Goal: Information Seeking & Learning: Learn about a topic

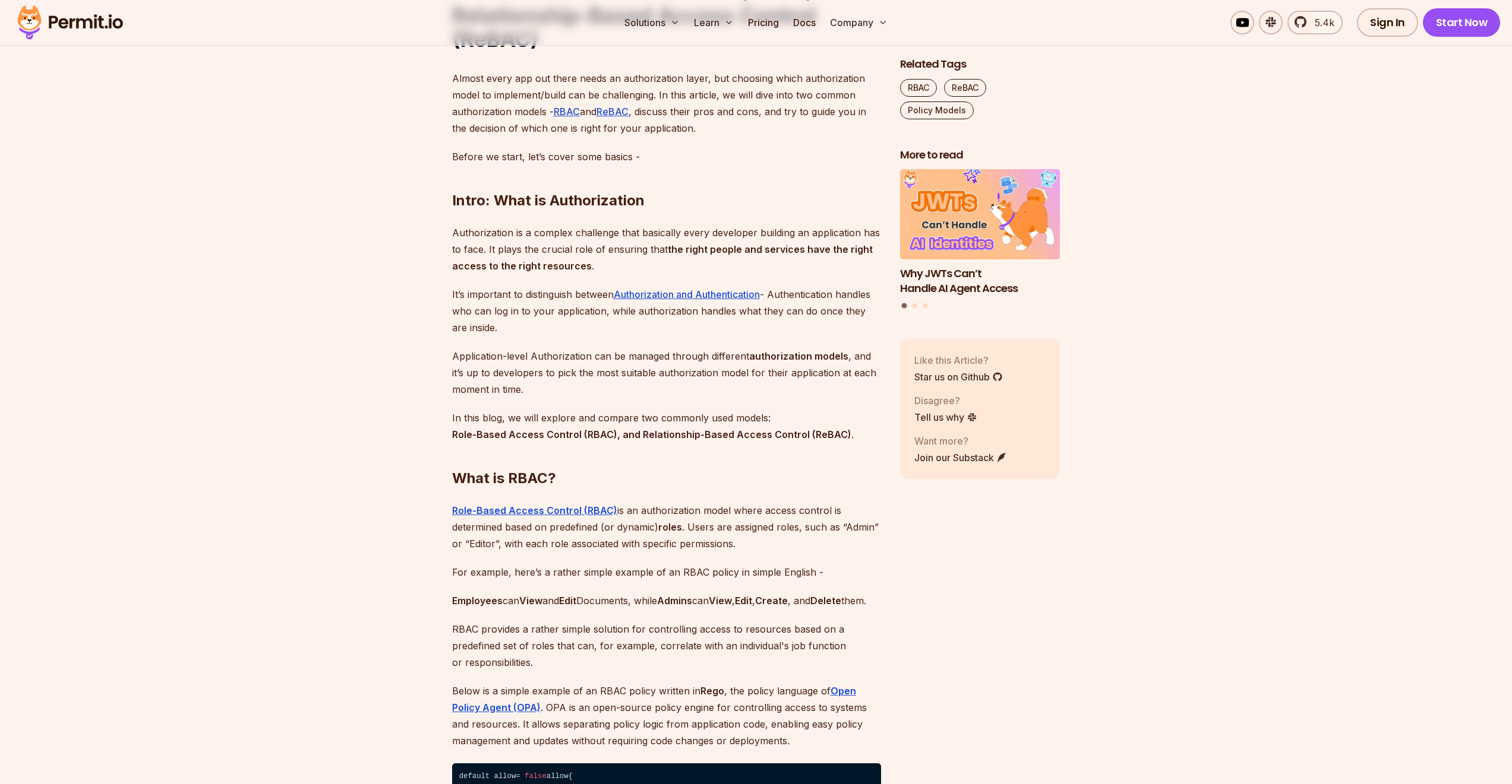
scroll to position [926, 0]
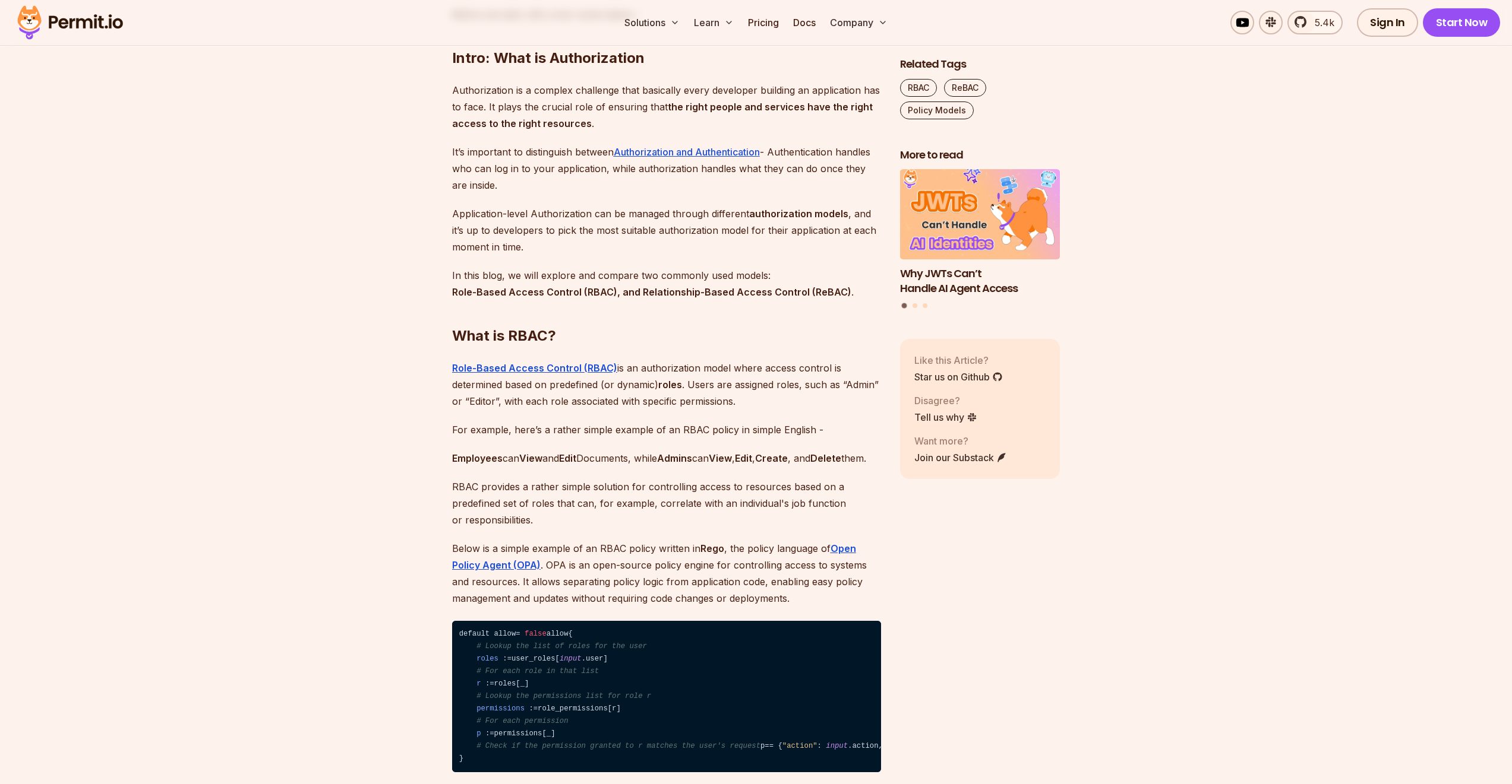
drag, startPoint x: 684, startPoint y: 389, endPoint x: 684, endPoint y: 395, distance: 6.0
click at [684, 391] on p "Role-Based Access Control (RBAC) is an authorization model where access control…" at bounding box center [666, 385] width 429 height 50
click at [684, 395] on p "Role-Based Access Control (RBAC) is an authorization model where access control…" at bounding box center [666, 385] width 429 height 50
click at [671, 391] on strong "roles" at bounding box center [670, 385] width 24 height 12
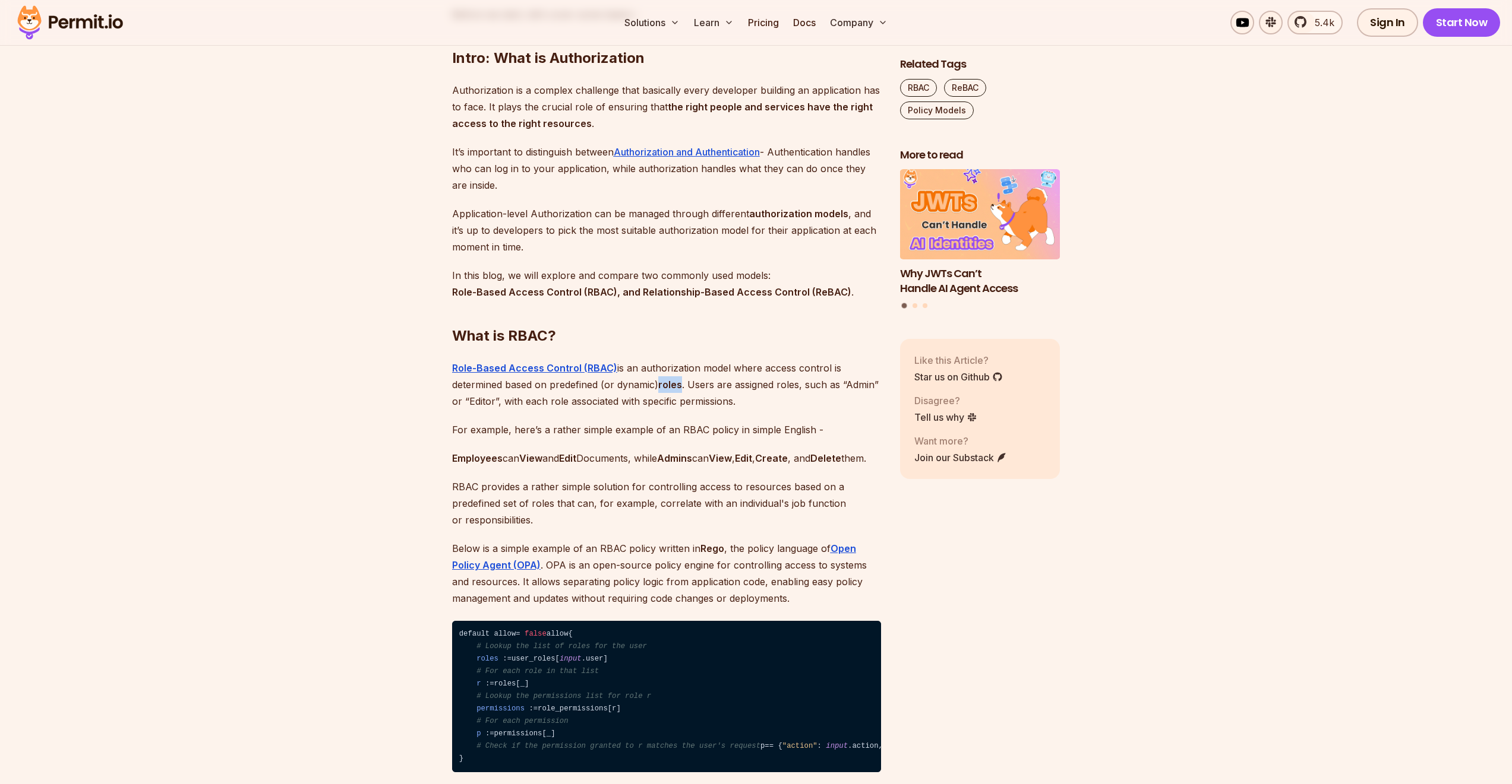
click at [671, 391] on strong "roles" at bounding box center [670, 385] width 24 height 12
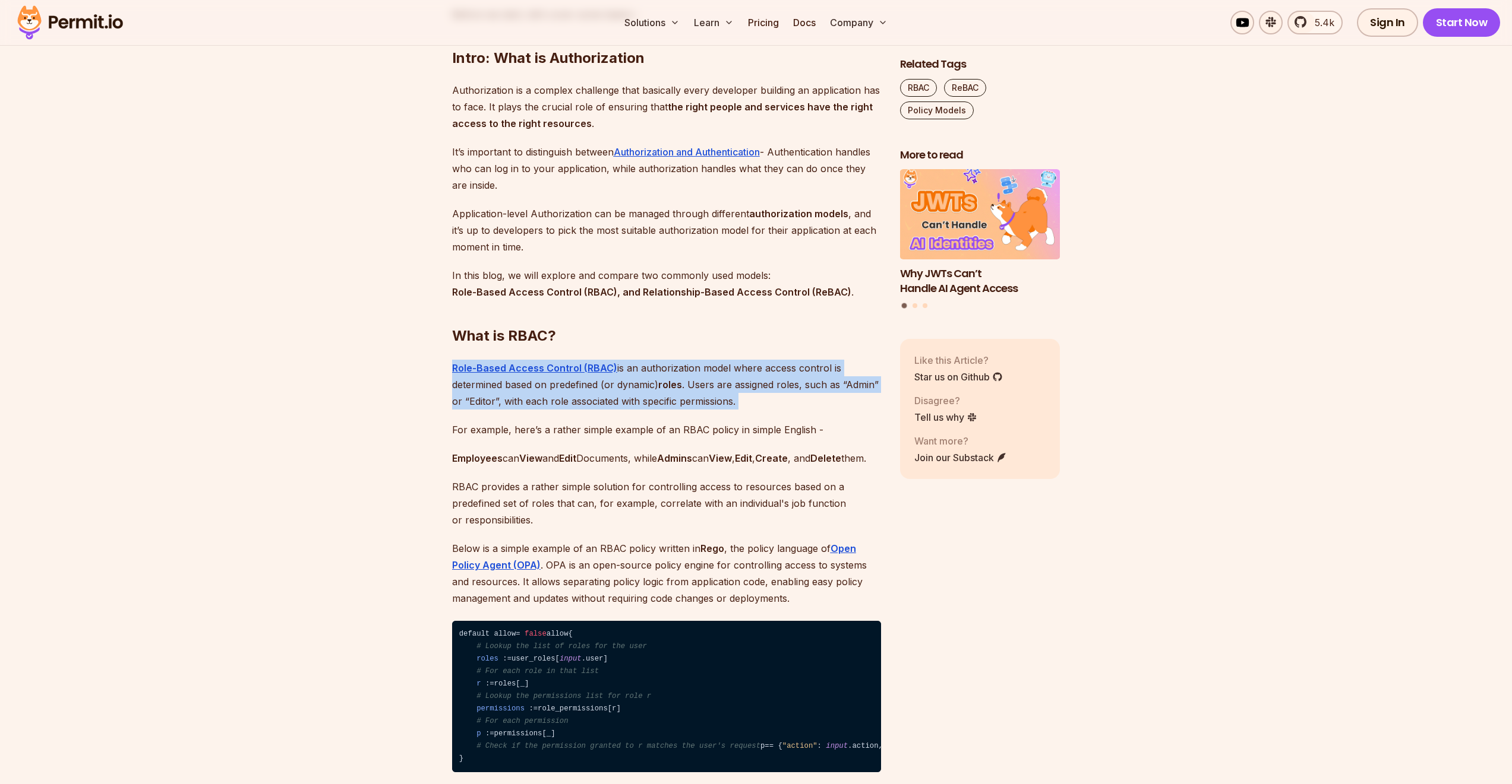
click at [671, 391] on strong "roles" at bounding box center [670, 385] width 24 height 12
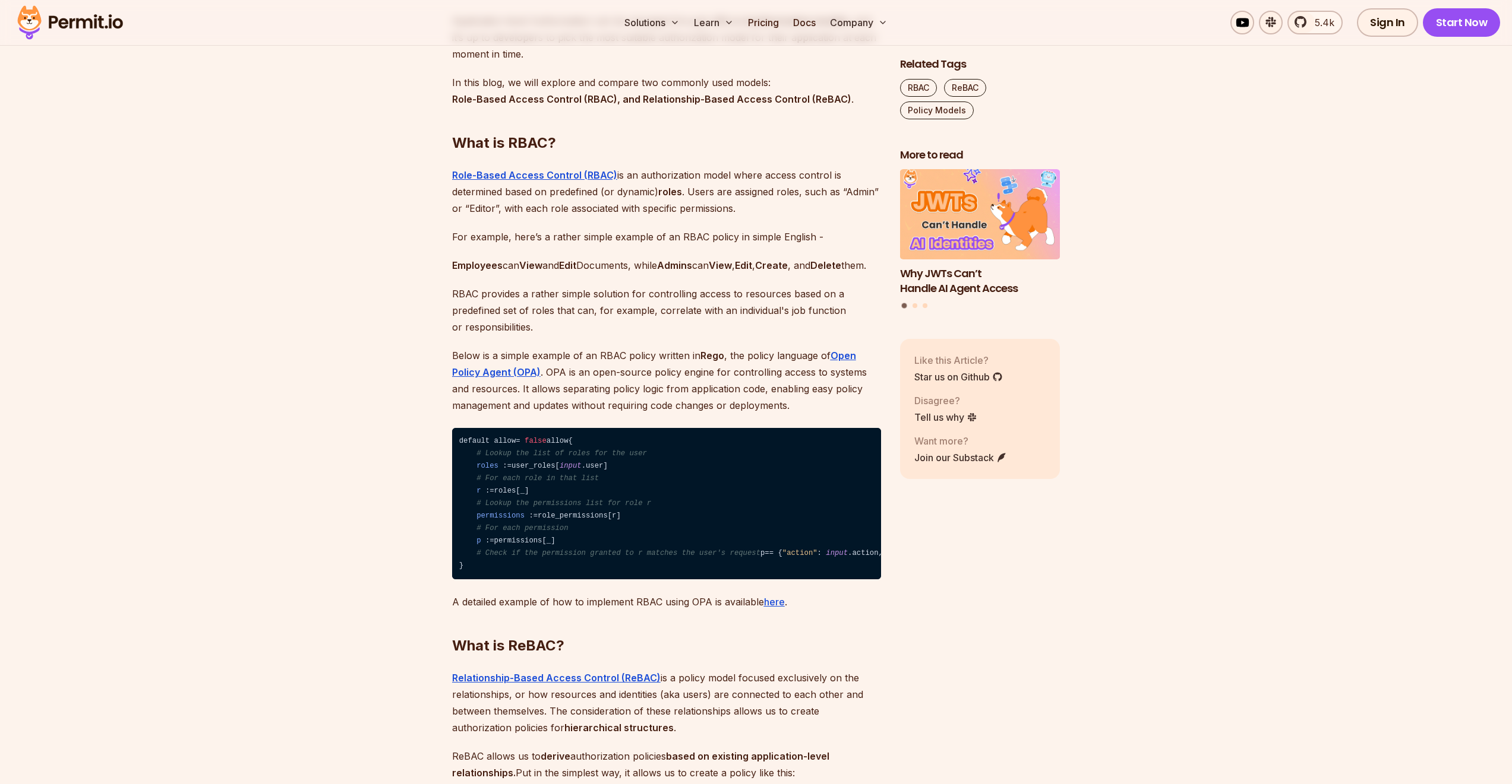
scroll to position [1282, 0]
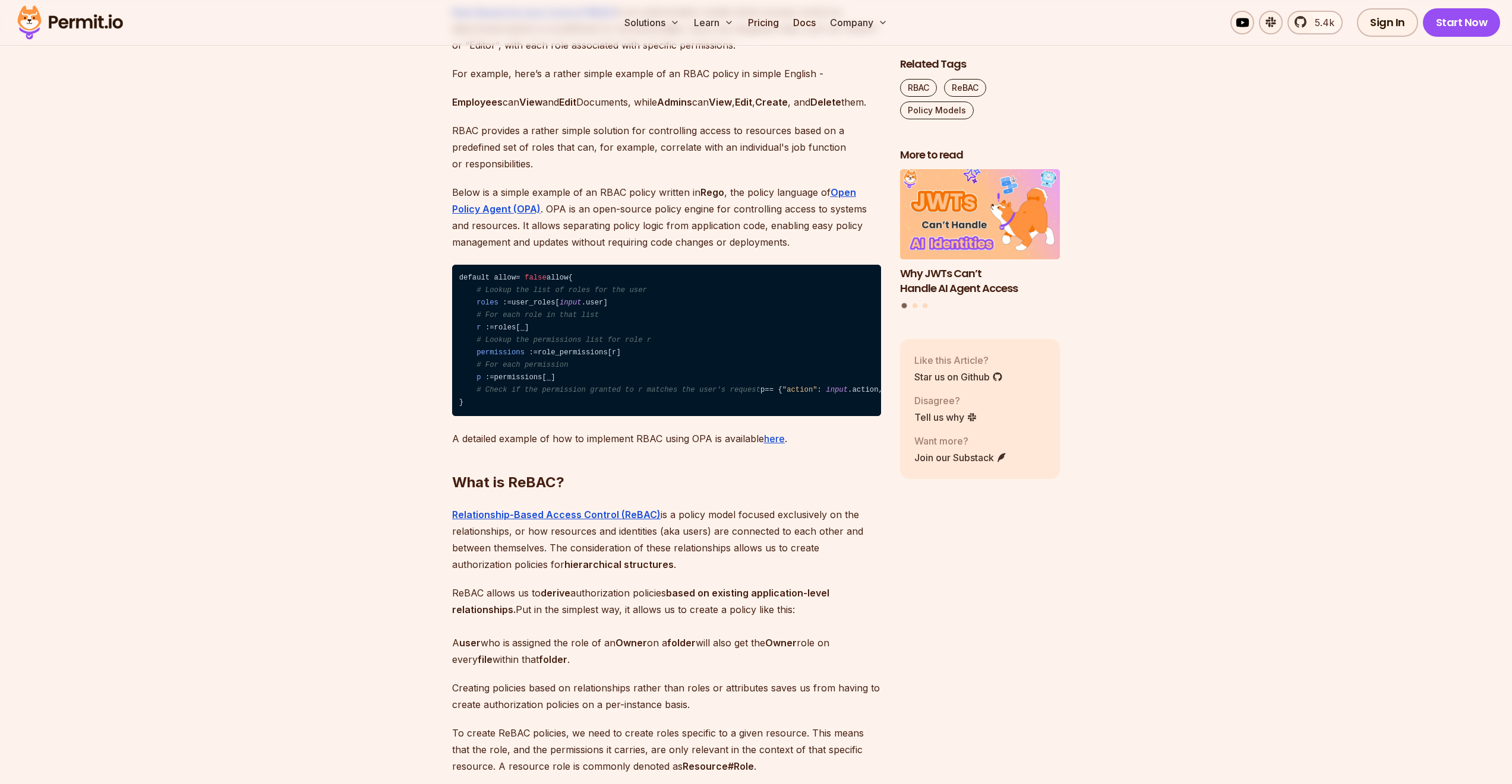
click at [712, 573] on p "Relationship-Based Access Control (ReBAC) is a policy model focused exclusively…" at bounding box center [666, 539] width 429 height 67
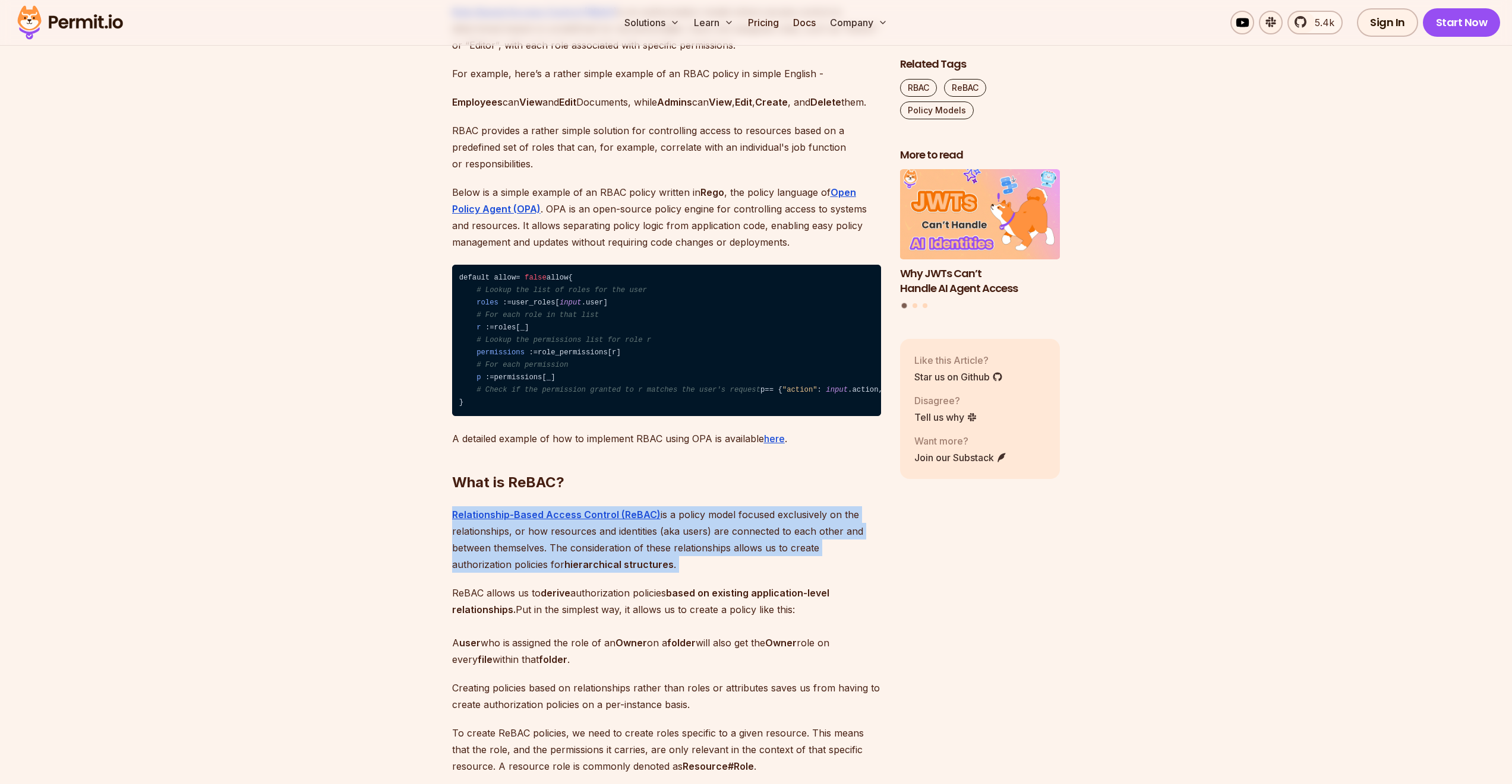
click at [712, 573] on p "Relationship-Based Access Control (ReBAC) is a policy model focused exclusively…" at bounding box center [666, 539] width 429 height 67
click at [672, 573] on p "Relationship-Based Access Control (ReBAC) is a policy model focused exclusively…" at bounding box center [666, 539] width 429 height 67
click at [680, 573] on p "Relationship-Based Access Control (ReBAC) is a policy model focused exclusively…" at bounding box center [666, 539] width 429 height 67
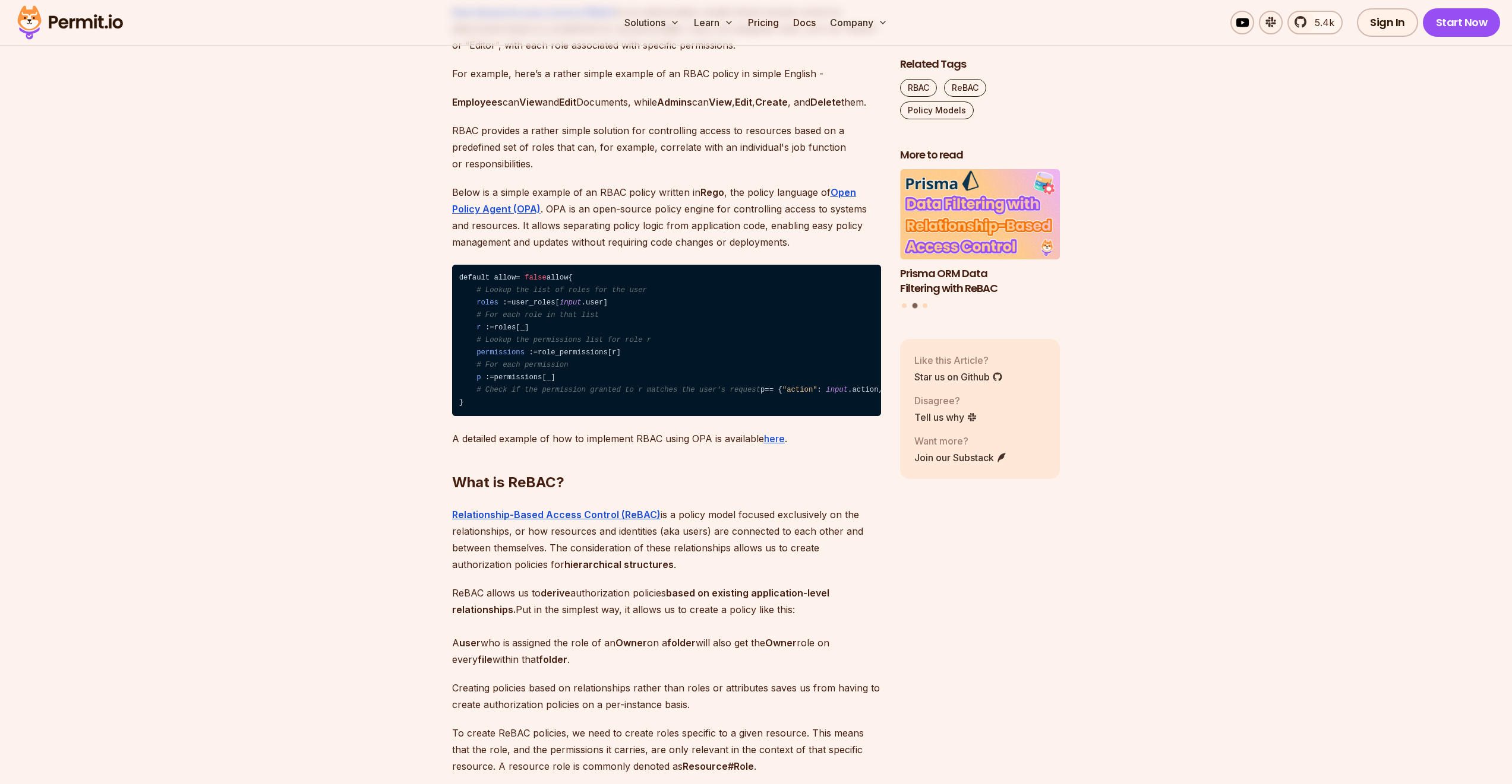
click at [681, 573] on p "Relationship-Based Access Control (ReBAC) is a policy model focused exclusively…" at bounding box center [666, 539] width 429 height 67
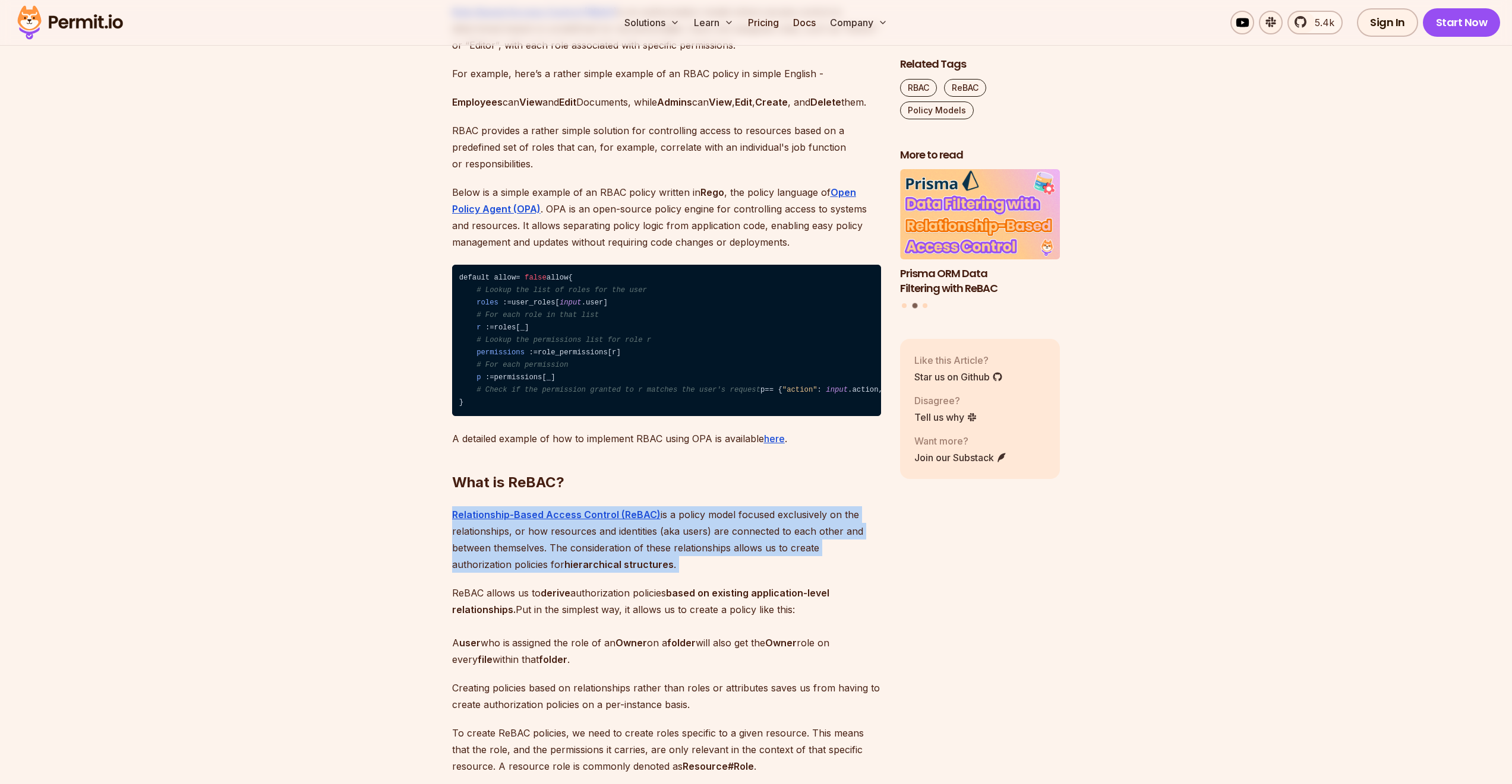
click at [681, 573] on p "Relationship-Based Access Control (ReBAC) is a policy model focused exclusively…" at bounding box center [666, 539] width 429 height 67
click at [689, 573] on p "Relationship-Based Access Control (ReBAC) is a policy model focused exclusively…" at bounding box center [666, 539] width 429 height 67
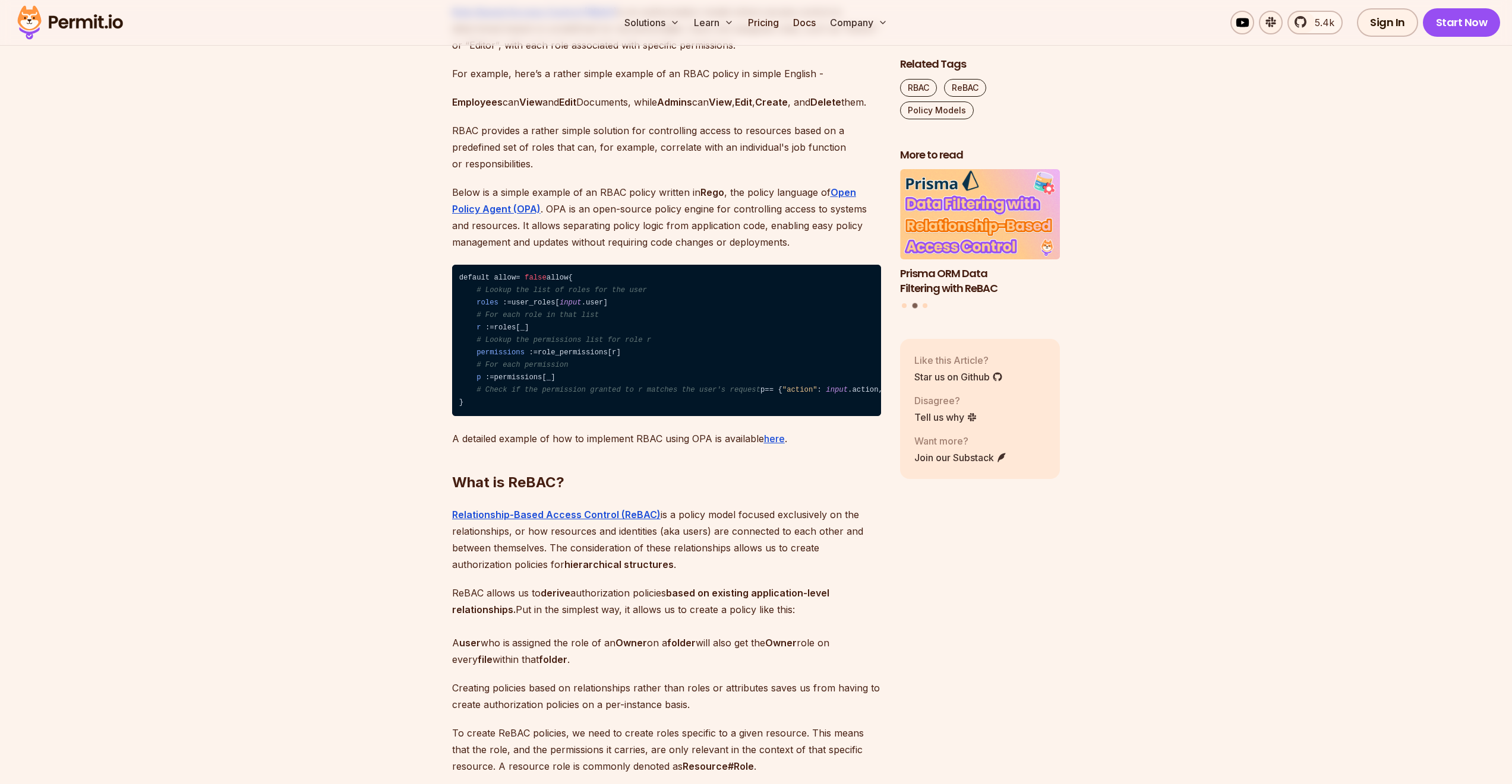
click at [663, 660] on p "ReBAC allows us to derive authorization policies based on existing application-…" at bounding box center [666, 626] width 429 height 83
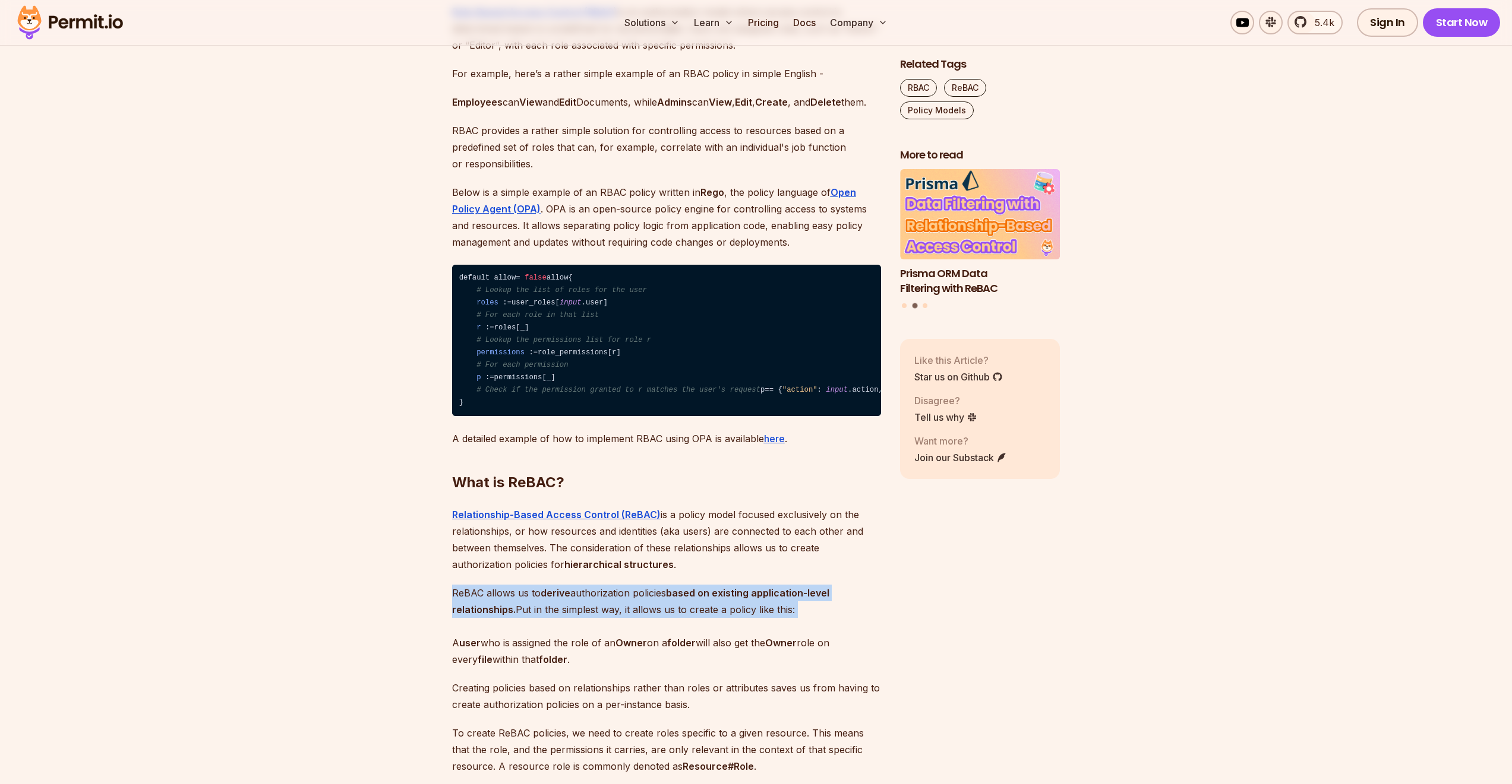
click at [662, 660] on p "ReBAC allows us to derive authorization policies based on existing application-…" at bounding box center [666, 626] width 429 height 83
click at [665, 668] on p "ReBAC allows us to derive authorization policies based on existing application-…" at bounding box center [666, 626] width 429 height 83
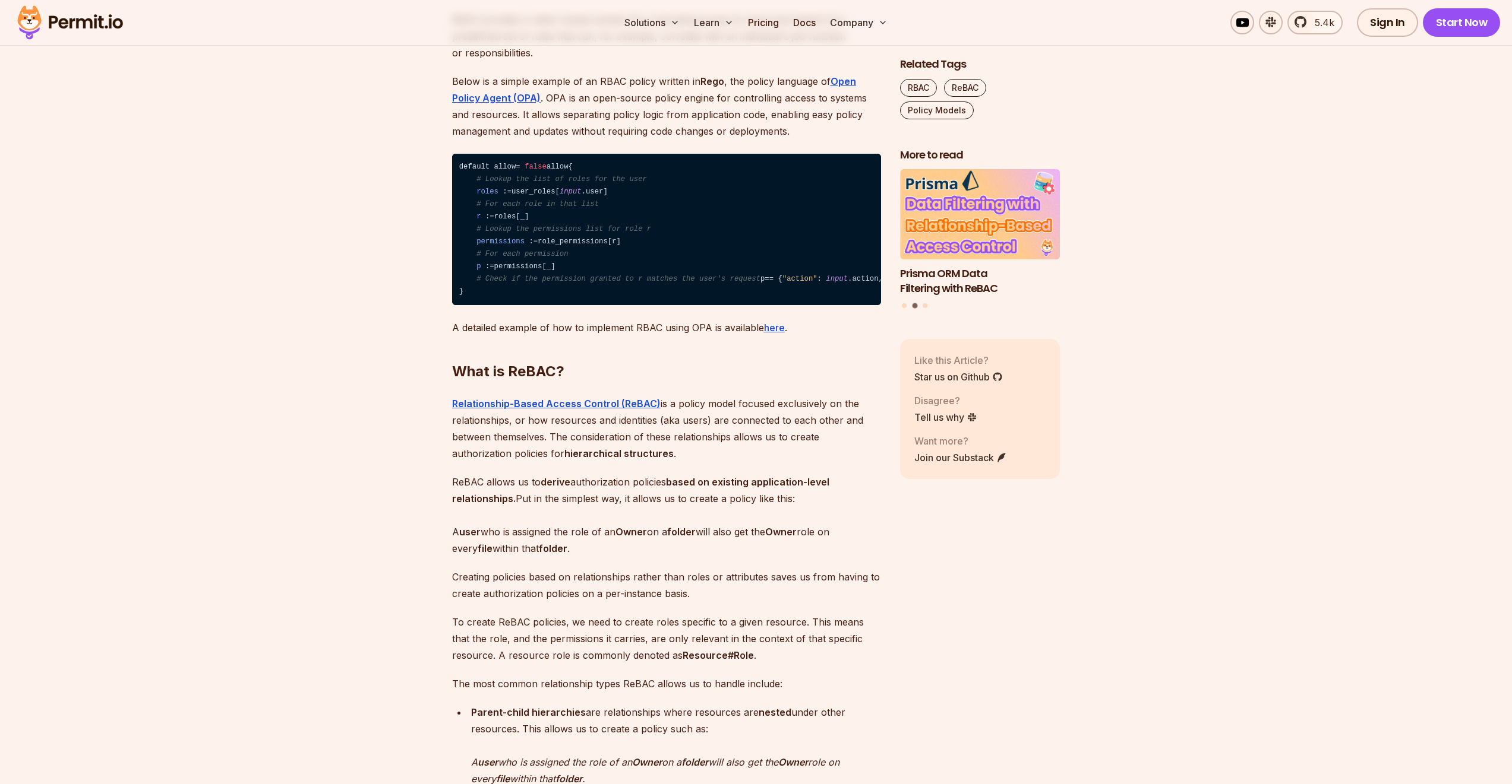
scroll to position [1567, 0]
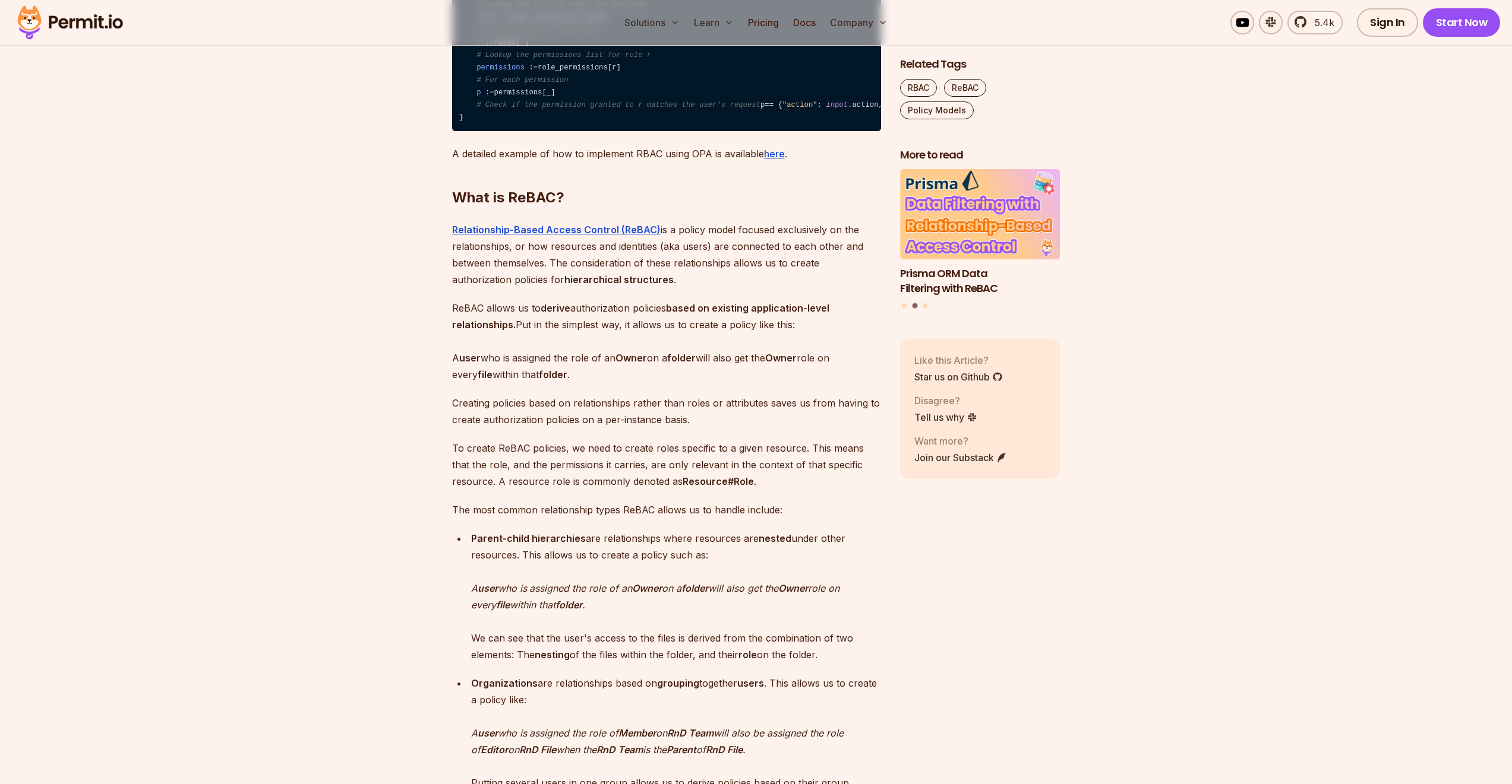
click at [541, 383] on p "ReBAC allows us to derive authorization policies based on existing application-…" at bounding box center [666, 341] width 429 height 83
click at [523, 383] on p "ReBAC allows us to derive authorization policies based on existing application-…" at bounding box center [666, 341] width 429 height 83
click at [566, 383] on p "ReBAC allows us to derive authorization policies based on existing application-…" at bounding box center [666, 341] width 429 height 83
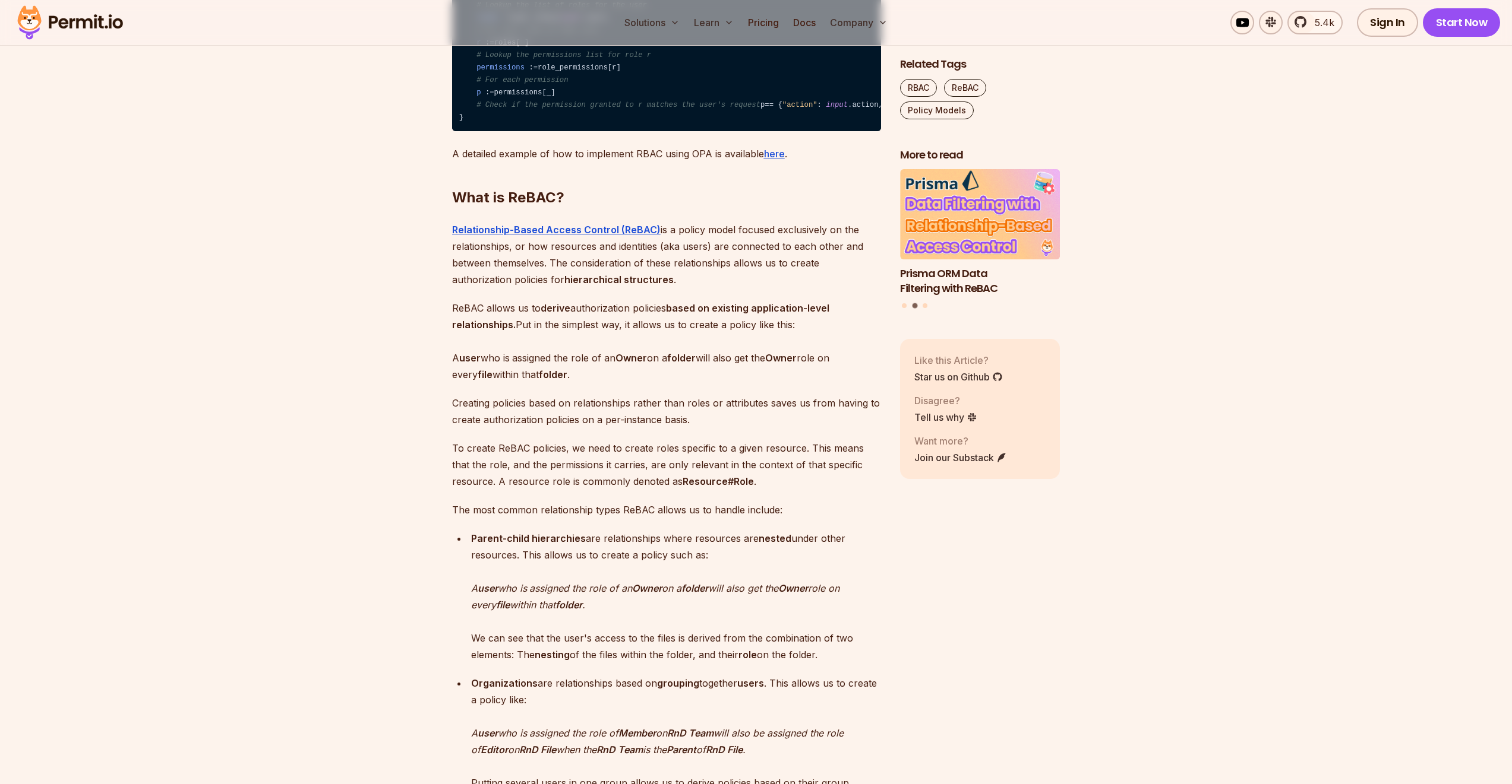
click at [649, 428] on p "Creating policies based on relationships rather than roles or attributes saves …" at bounding box center [666, 411] width 429 height 33
click at [697, 383] on p "ReBAC allows us to derive authorization policies based on existing application-…" at bounding box center [666, 341] width 429 height 83
click at [748, 383] on p "ReBAC allows us to derive authorization policies based on existing application-…" at bounding box center [666, 341] width 429 height 83
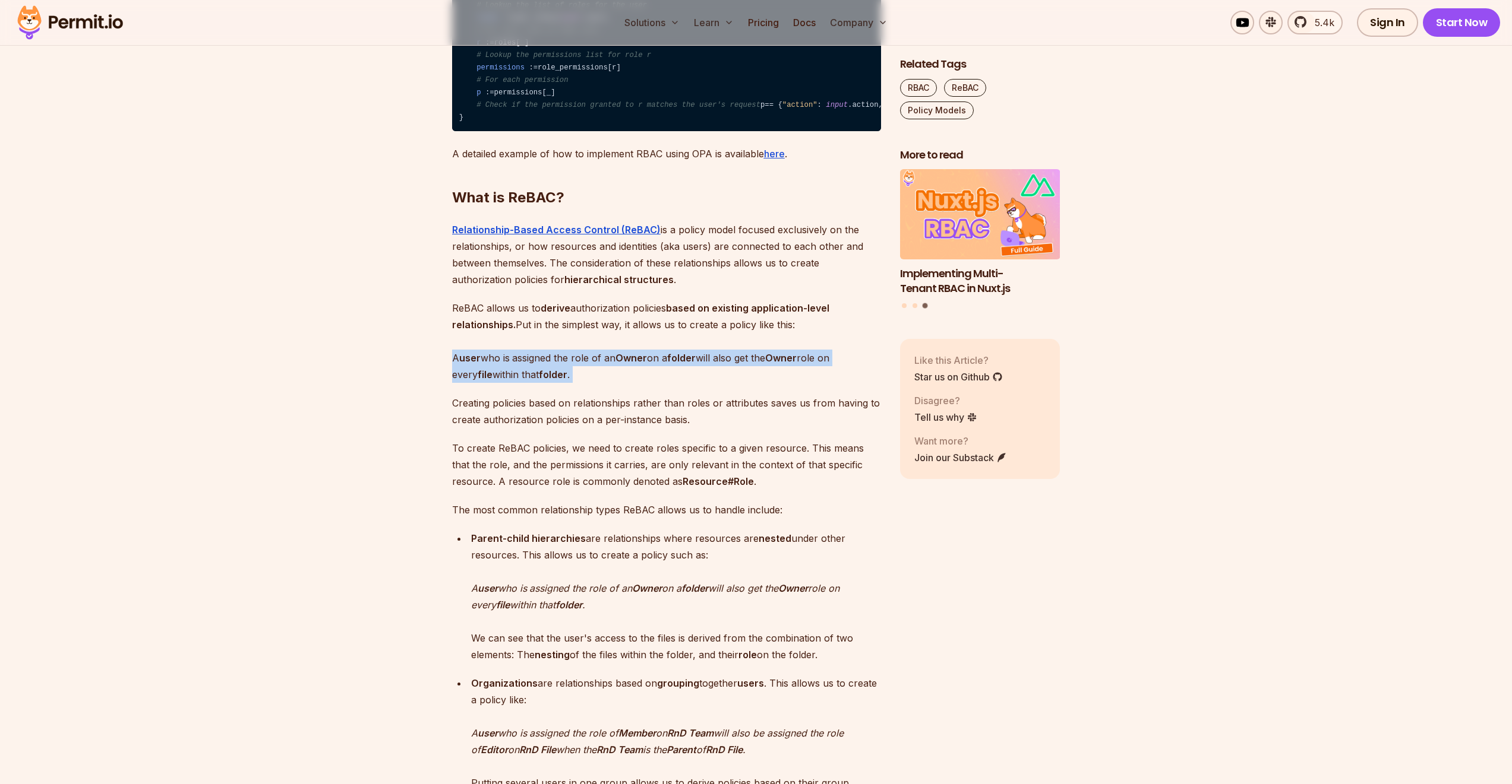
click at [748, 383] on p "ReBAC allows us to derive authorization policies based on existing application-…" at bounding box center [666, 341] width 429 height 83
click at [549, 428] on p "Creating policies based on relationships rather than roles or attributes saves …" at bounding box center [666, 411] width 429 height 33
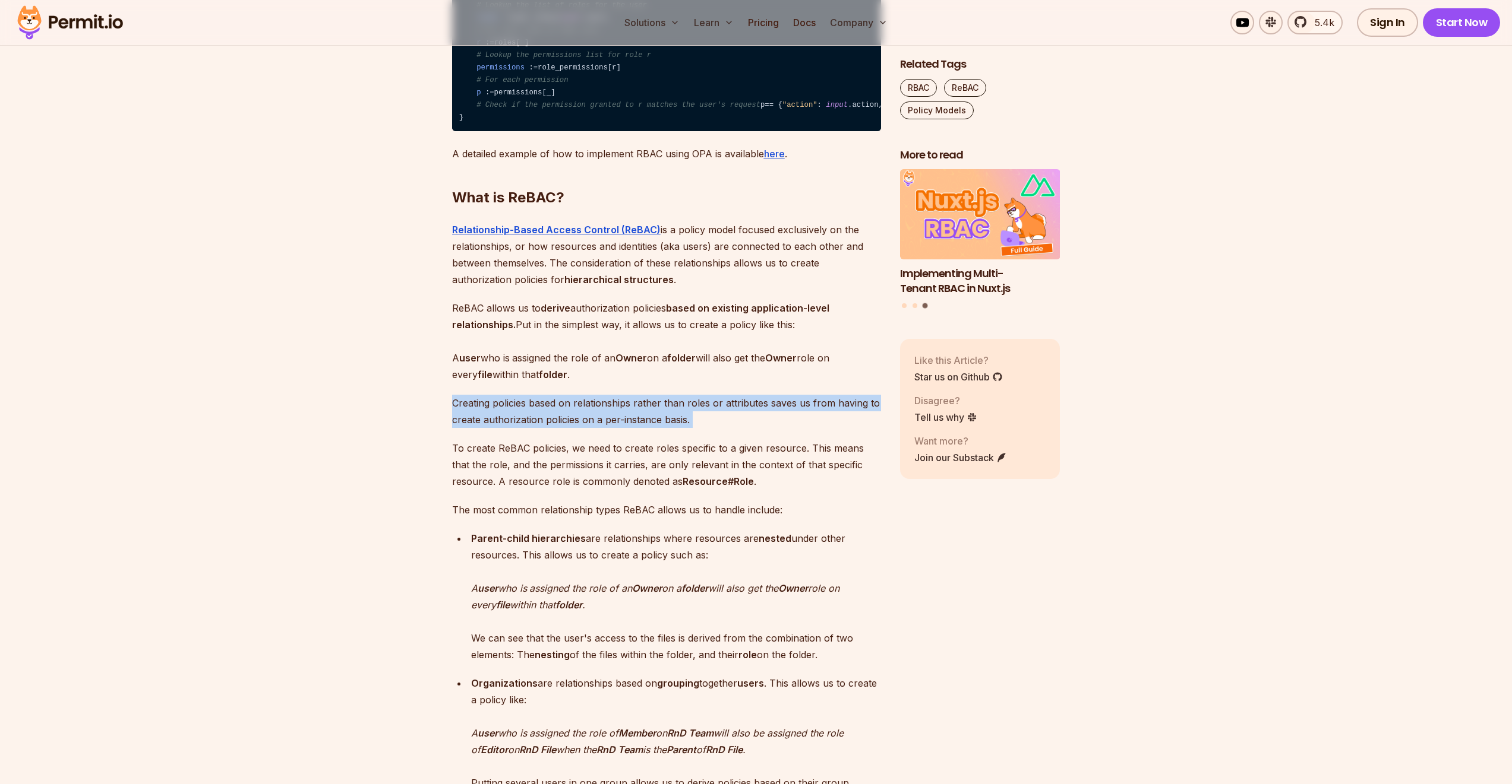
click at [549, 428] on p "Creating policies based on relationships rather than roles or attributes saves …" at bounding box center [666, 411] width 429 height 33
click at [627, 490] on p "To create ReBAC policies, we need to create roles specific to a given resource.…" at bounding box center [666, 465] width 429 height 50
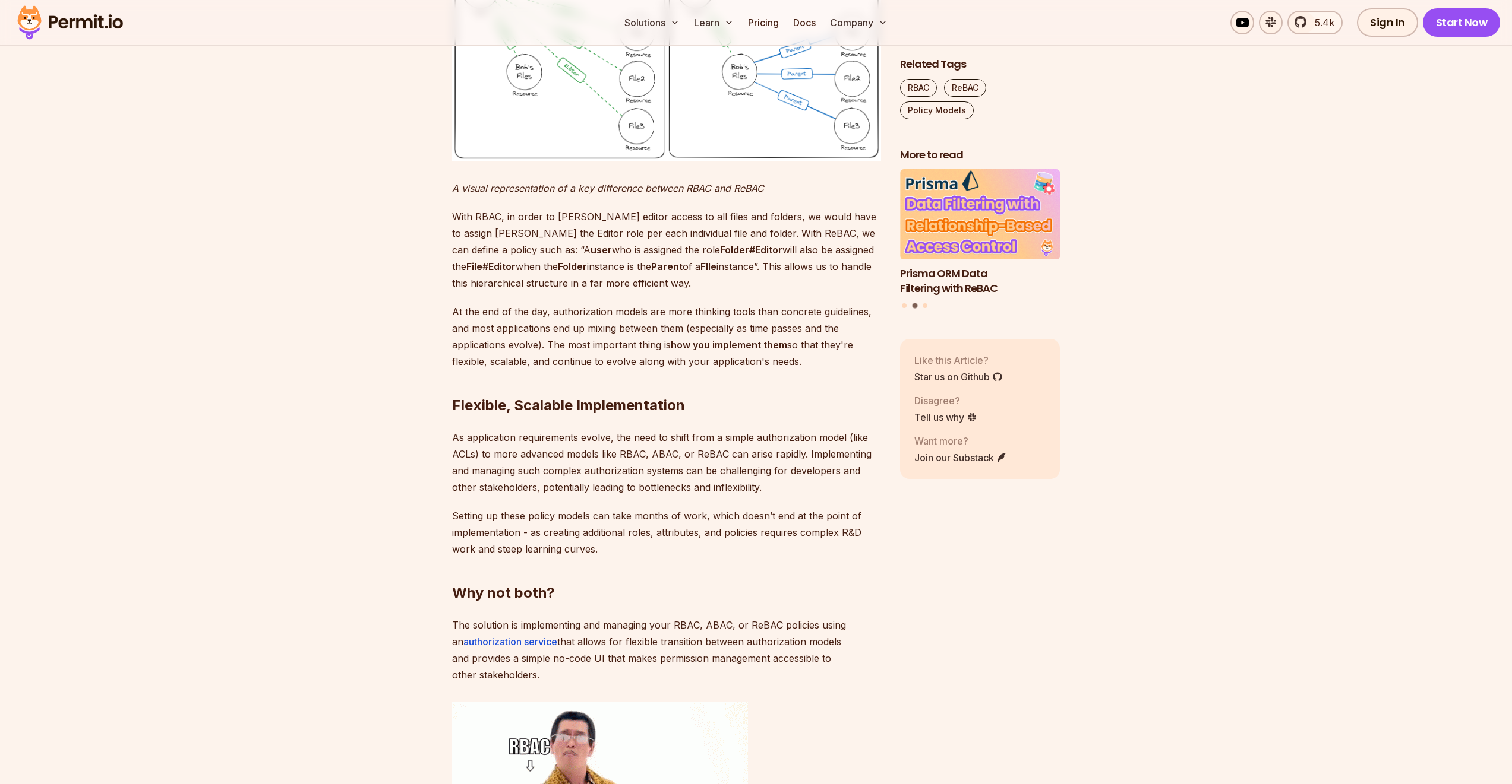
scroll to position [3705, 0]
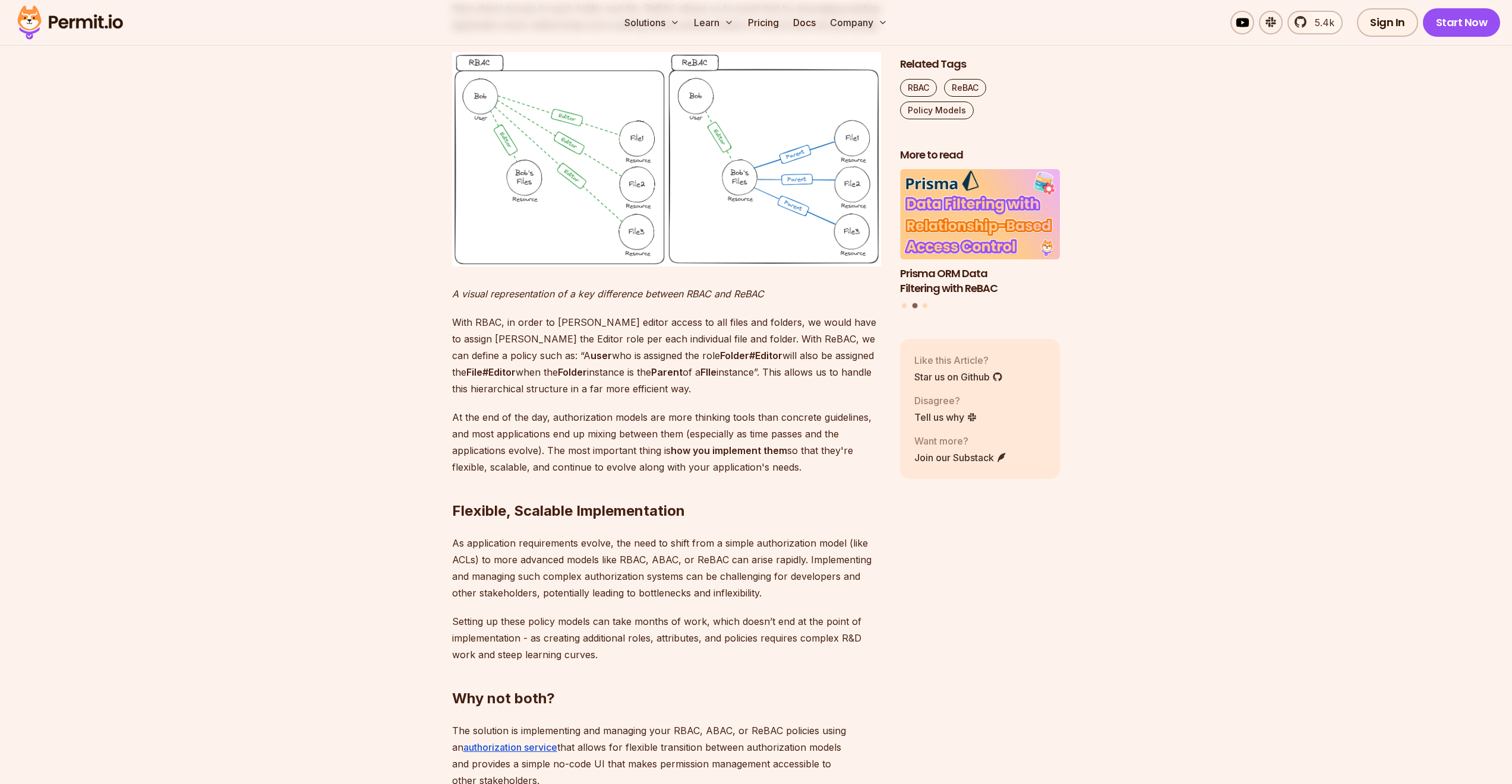
click at [773, 33] on p "ReBAC’s role derivation allows us to construct authorization policies that are …" at bounding box center [666, 0] width 429 height 67
click at [766, 33] on p "ReBAC’s role derivation allows us to construct authorization policies that are …" at bounding box center [666, 0] width 429 height 67
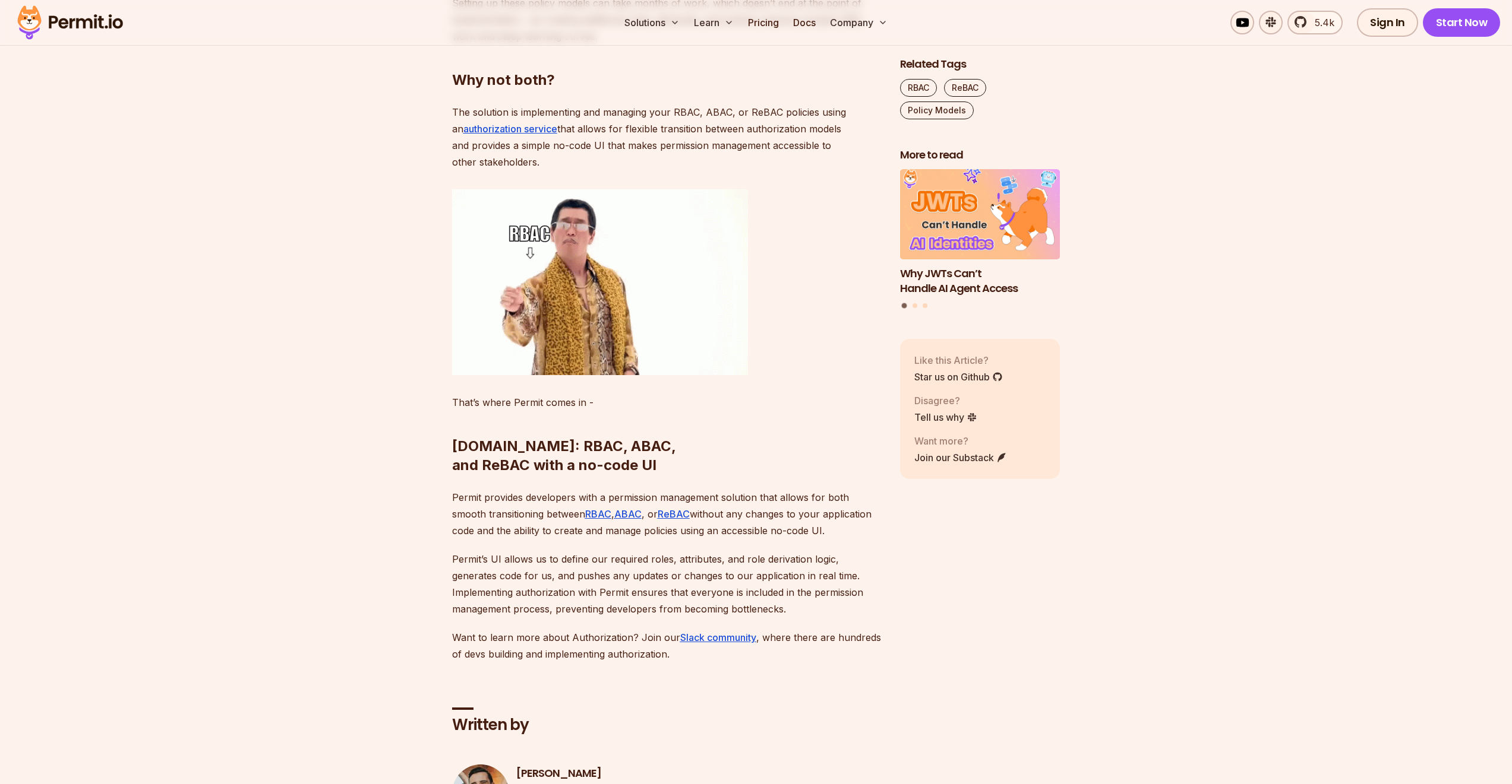
scroll to position [4345, 0]
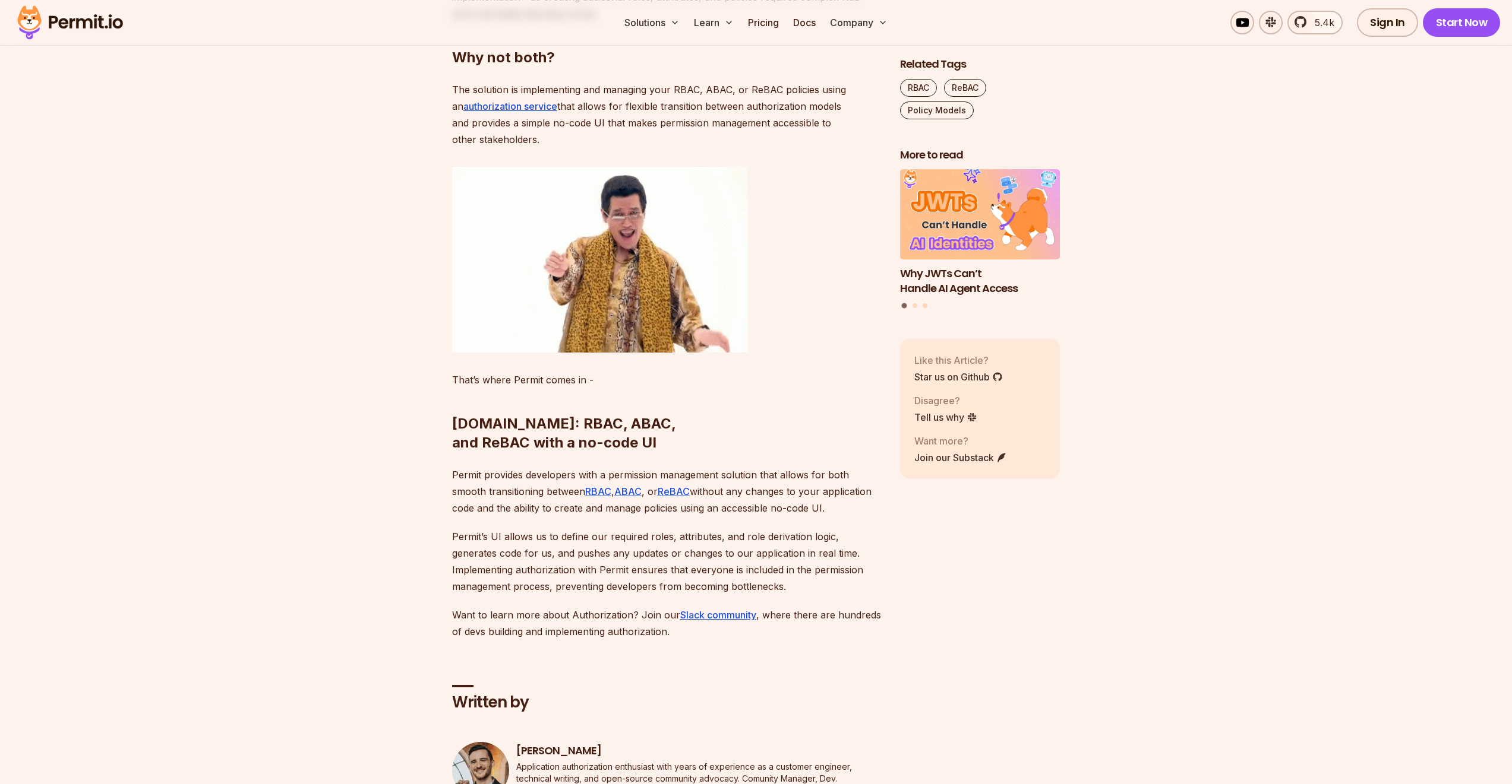
click at [605, 148] on p "The solution is implementing and managing your RBAC, ABAC, or ReBAC policies us…" at bounding box center [666, 114] width 429 height 67
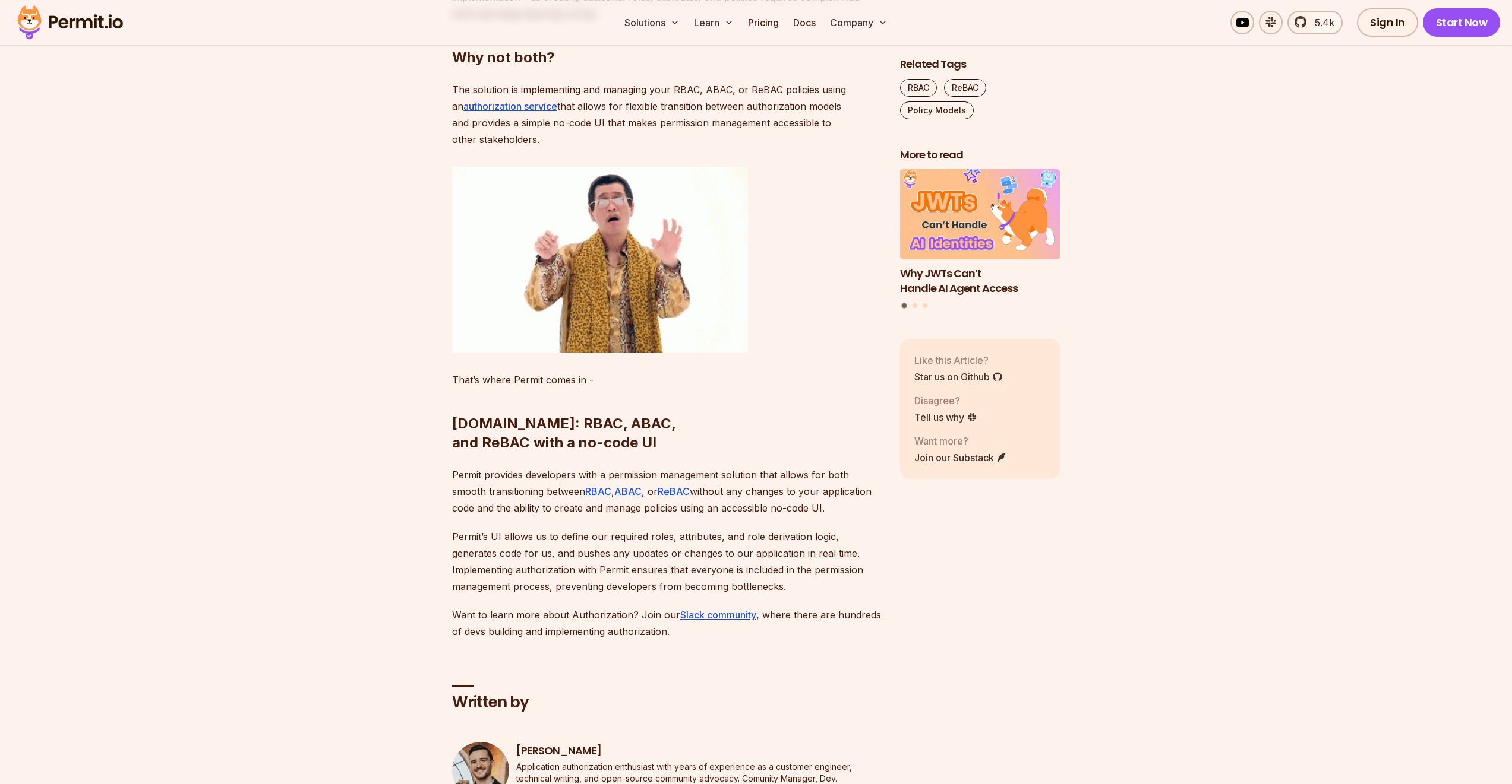
click at [605, 148] on p "The solution is implementing and managing your RBAC, ABAC, or ReBAC policies us…" at bounding box center [666, 114] width 429 height 67
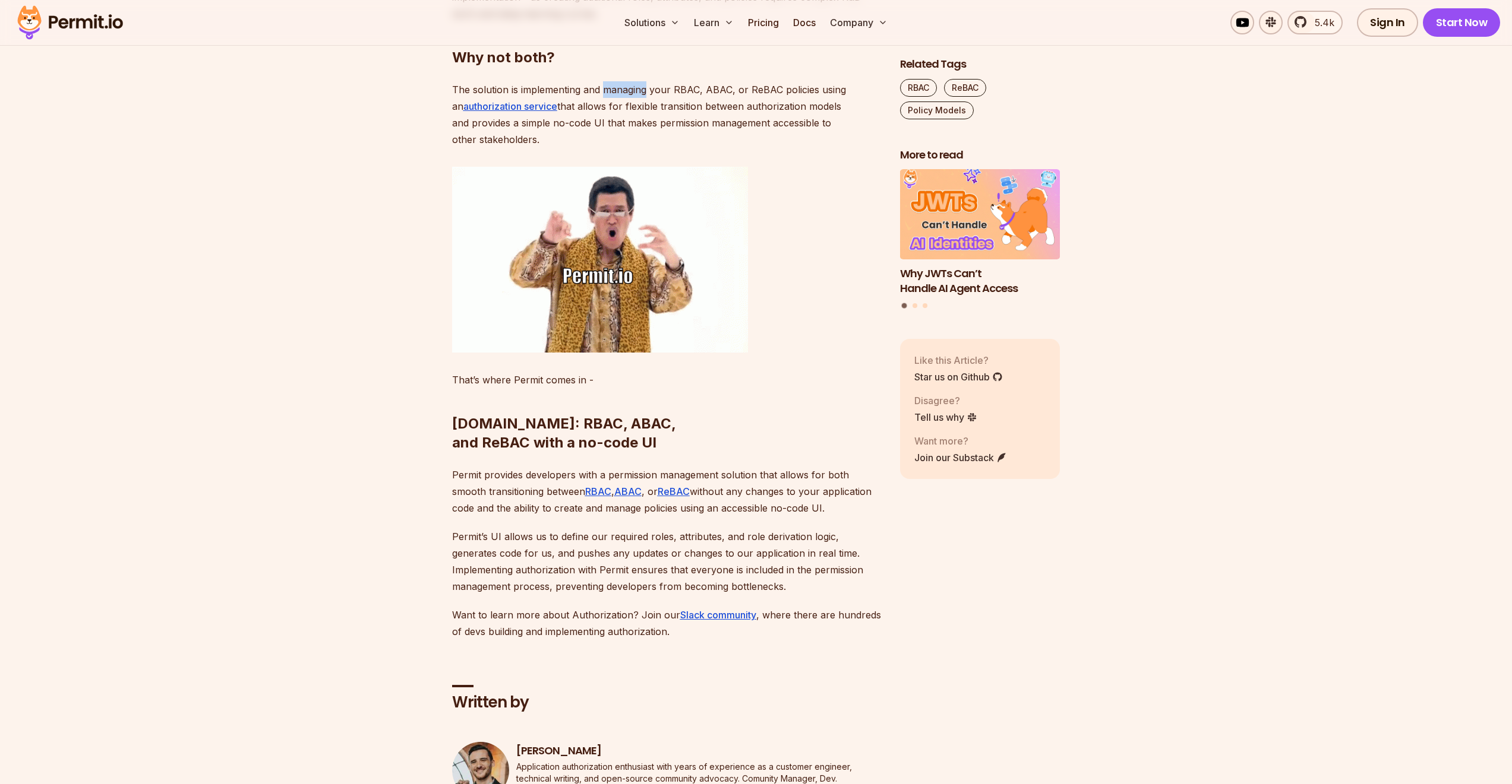
click at [605, 148] on p "The solution is implementing and managing your RBAC, ABAC, or ReBAC policies us…" at bounding box center [666, 114] width 429 height 67
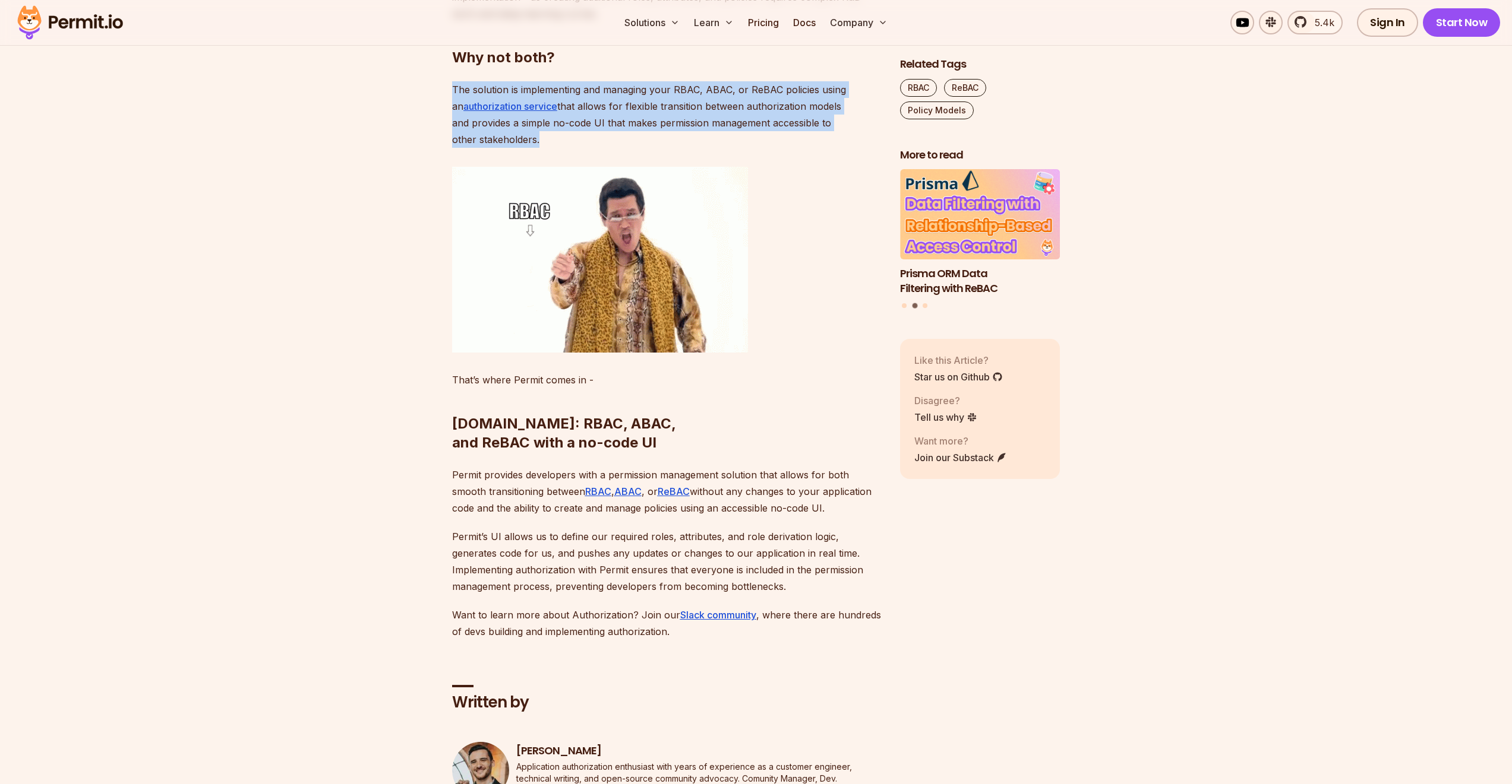
click at [605, 148] on p "The solution is implementing and managing your RBAC, ABAC, or ReBAC policies us…" at bounding box center [666, 114] width 429 height 67
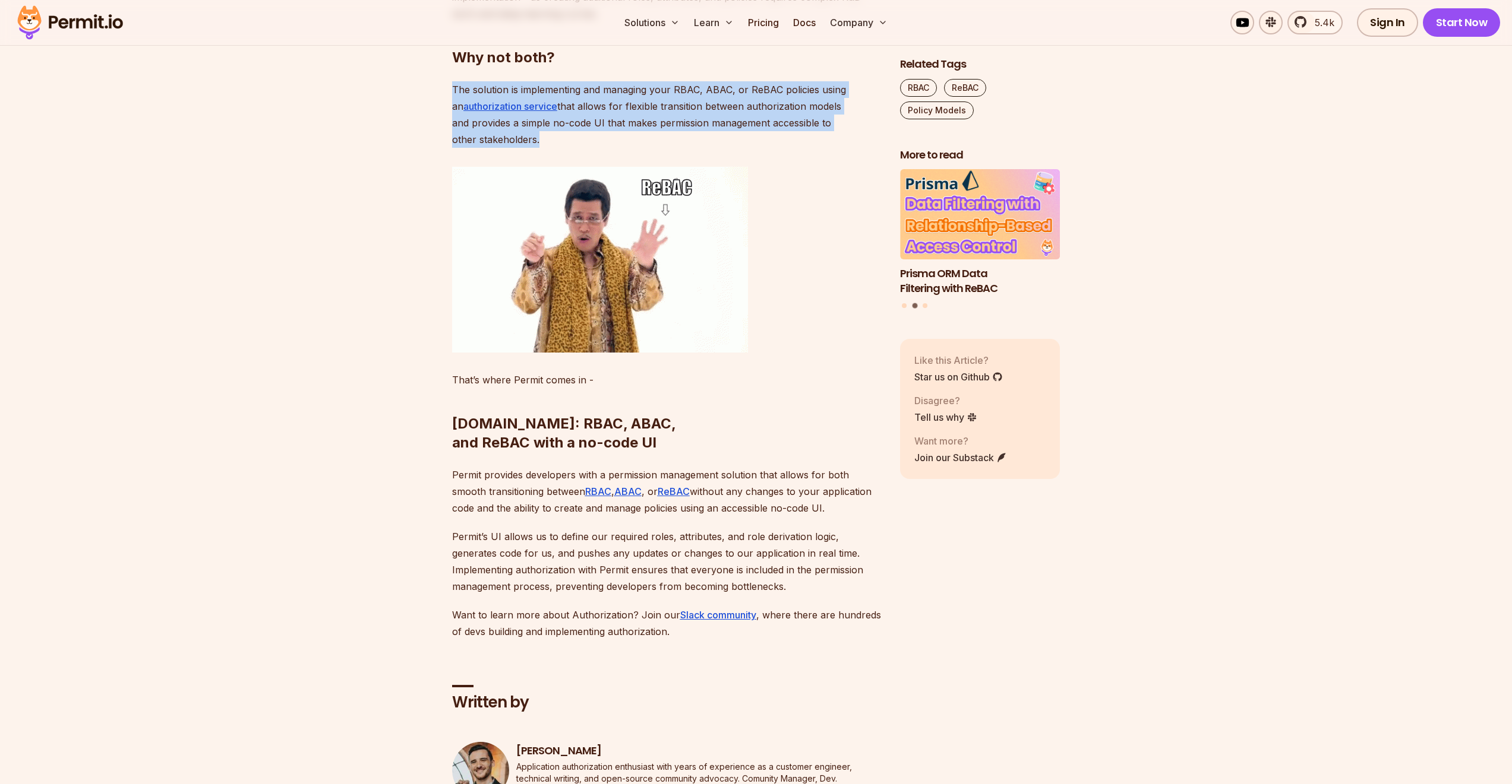
click at [614, 148] on p "The solution is implementing and managing your RBAC, ABAC, or ReBAC policies us…" at bounding box center [666, 114] width 429 height 67
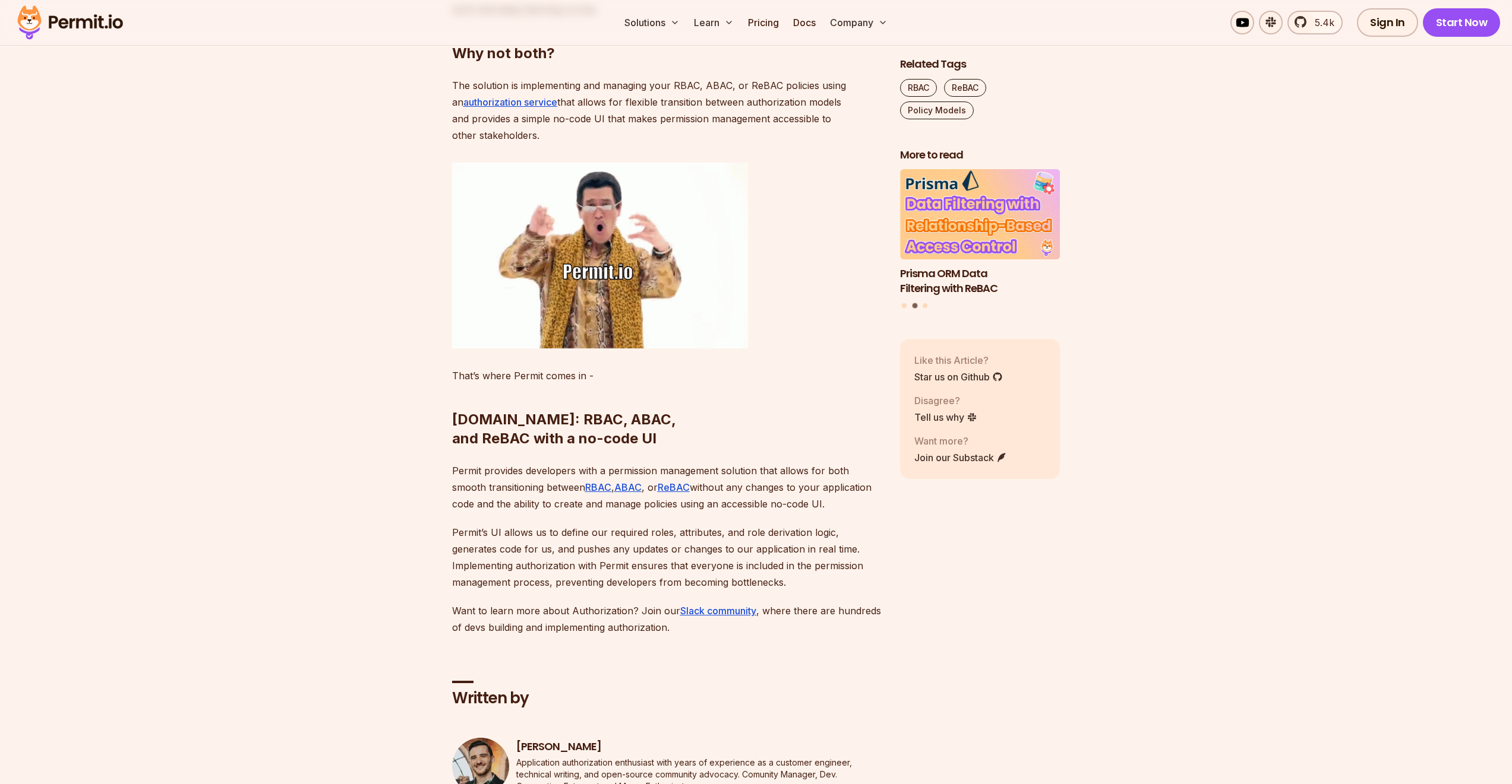
scroll to position [4559, 0]
